Goal: Use online tool/utility: Utilize a website feature to perform a specific function

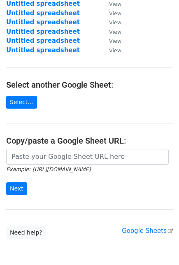
scroll to position [79, 0]
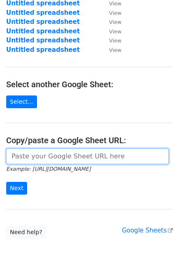
click at [78, 156] on input "url" at bounding box center [87, 157] width 163 height 16
paste input "[URL][DOMAIN_NAME]"
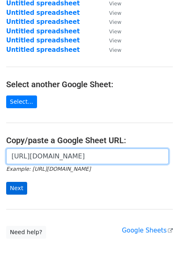
type input "[URL][DOMAIN_NAME]"
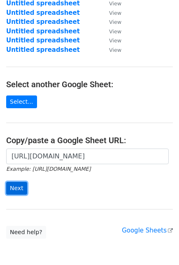
click at [21, 185] on input "Next" at bounding box center [16, 188] width 21 height 13
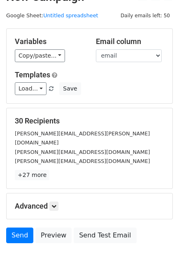
scroll to position [15, 0]
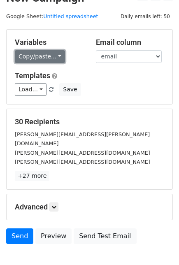
click at [42, 50] on link "Copy/paste..." at bounding box center [40, 56] width 50 height 13
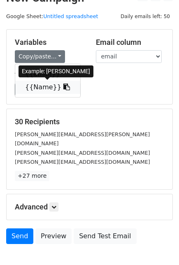
click at [63, 85] on icon at bounding box center [66, 87] width 7 height 7
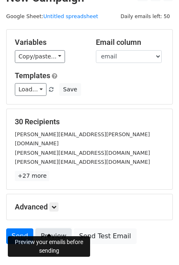
click at [48, 229] on link "Preview" at bounding box center [53, 237] width 36 height 16
